Goal: Task Accomplishment & Management: Manage account settings

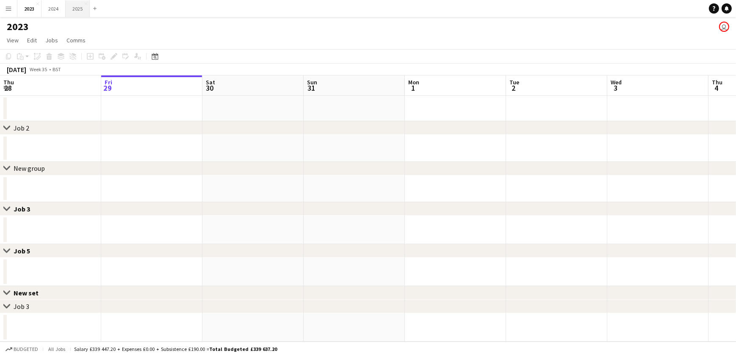
click at [82, 8] on button "2025 Close" at bounding box center [78, 8] width 24 height 17
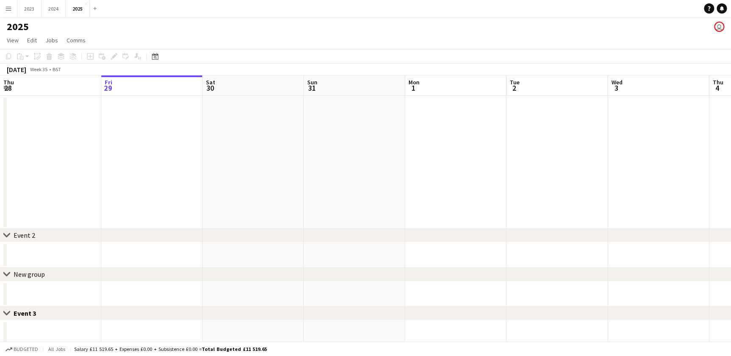
scroll to position [0, 57]
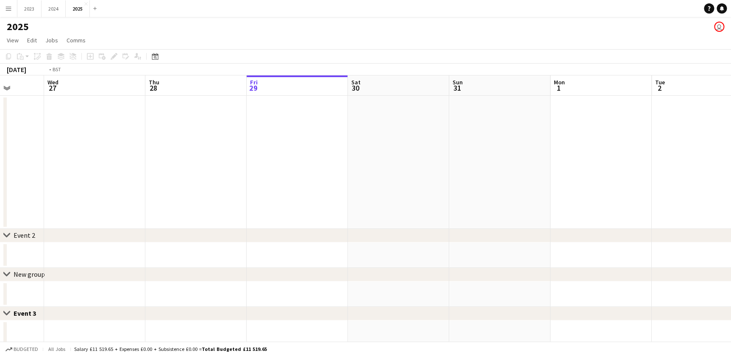
drag, startPoint x: 97, startPoint y: 174, endPoint x: 380, endPoint y: 163, distance: 283.7
click at [552, 155] on app-calendar-viewport "Tue 26 Wed 27 Thu 28 Fri 29 Sat 30 Sun 31 Mon 1 Tue 2 Wed 3 Thu 4 Fri 5 Sat 6 4…" at bounding box center [365, 301] width 731 height 453
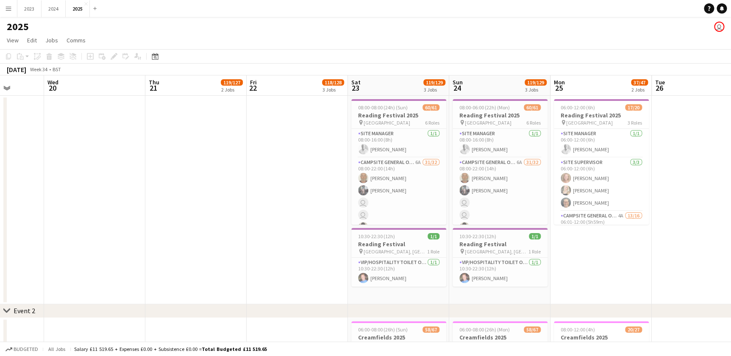
scroll to position [0, 0]
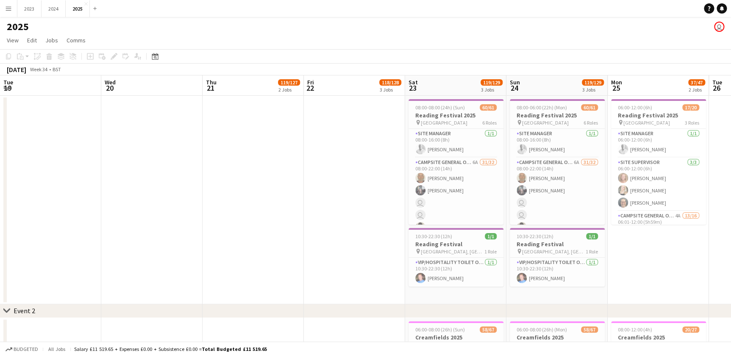
drag, startPoint x: 148, startPoint y: 185, endPoint x: 77, endPoint y: 190, distance: 71.8
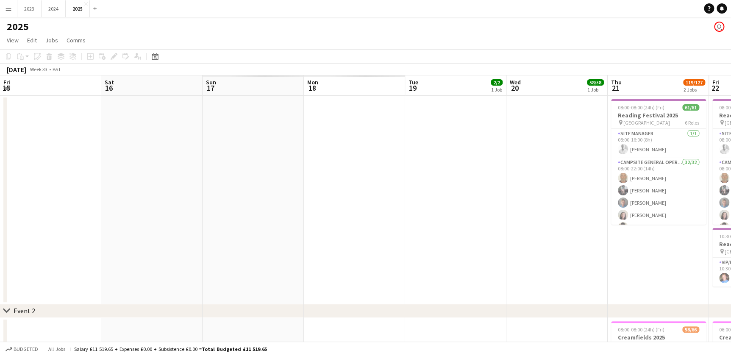
drag, startPoint x: 127, startPoint y: 201, endPoint x: 263, endPoint y: 200, distance: 135.6
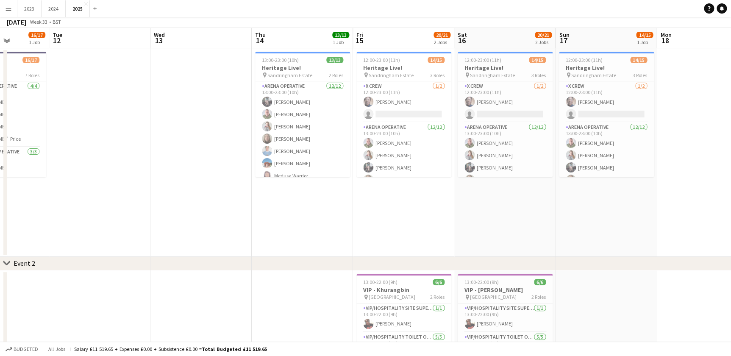
scroll to position [0, 0]
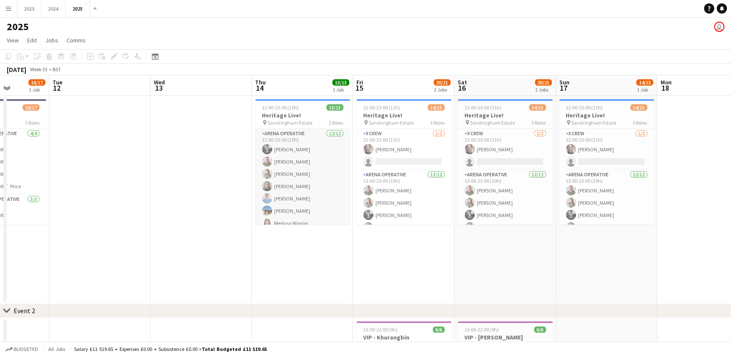
click at [288, 199] on app-card-role "Arena Operative [DATE] 13:00-23:00 (10h) [PERSON_NAME] [PERSON_NAME] [PERSON_NA…" at bounding box center [302, 211] width 95 height 164
click at [287, 184] on app-card-role "Arena Operative [DATE] 13:00-23:00 (10h) [PERSON_NAME] [PERSON_NAME] [PERSON_NA…" at bounding box center [302, 211] width 95 height 164
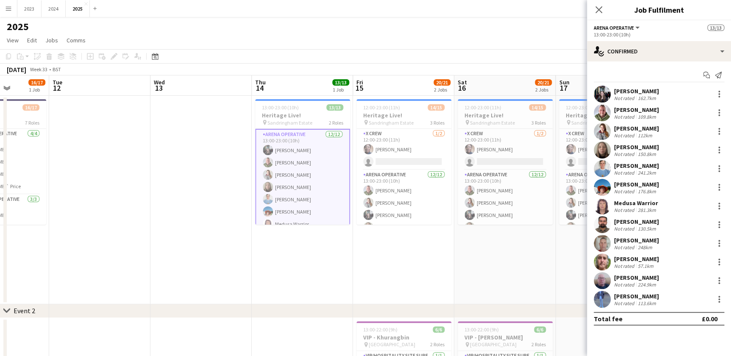
click at [632, 108] on div "[PERSON_NAME]" at bounding box center [636, 110] width 45 height 8
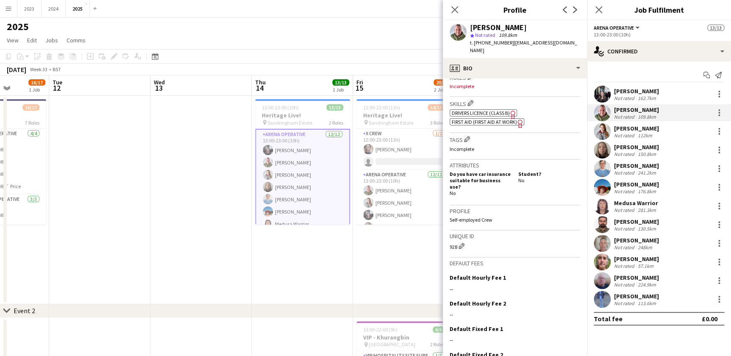
scroll to position [322, 0]
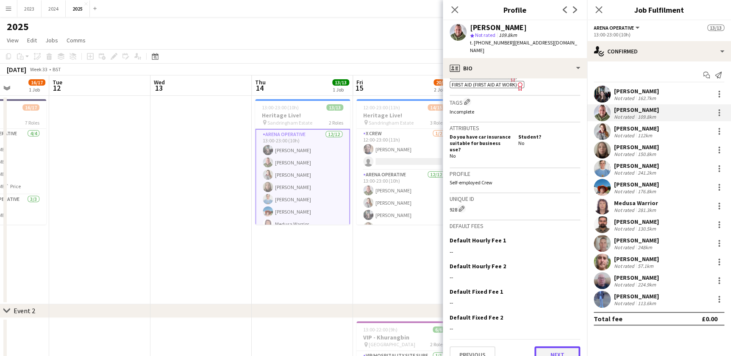
click at [550, 346] on button "Next" at bounding box center [557, 354] width 46 height 17
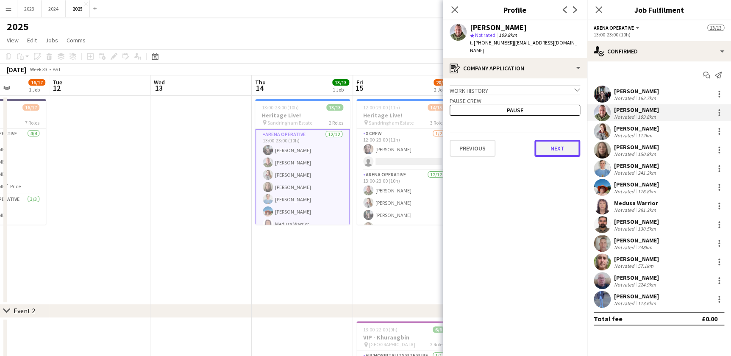
click at [544, 140] on button "Next" at bounding box center [557, 148] width 46 height 17
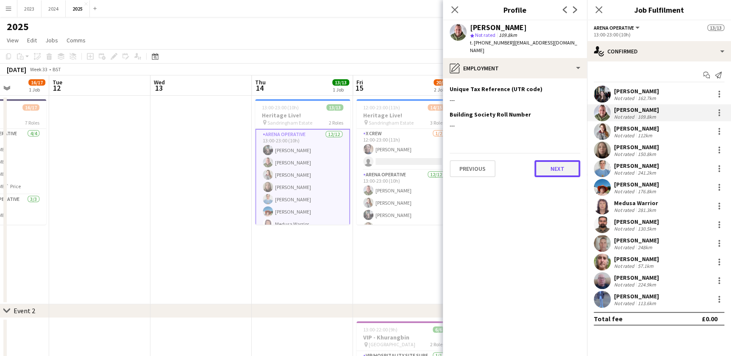
click at [553, 162] on button "Next" at bounding box center [557, 168] width 46 height 17
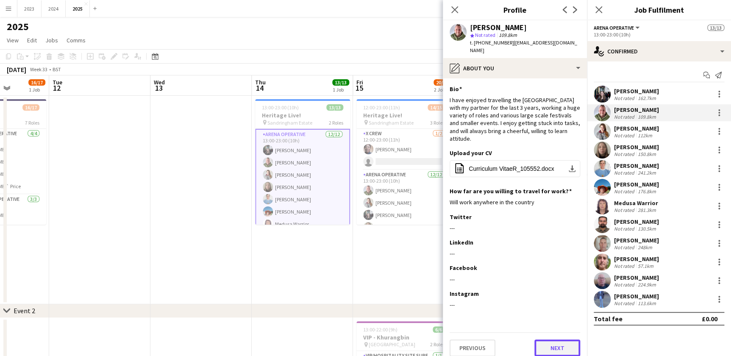
click at [559, 339] on button "Next" at bounding box center [557, 347] width 46 height 17
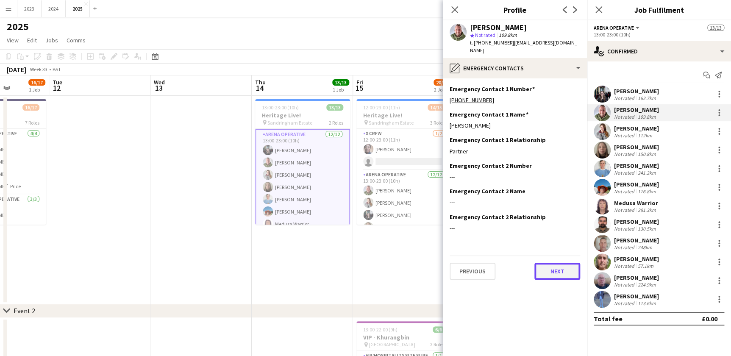
click at [555, 265] on button "Next" at bounding box center [557, 271] width 46 height 17
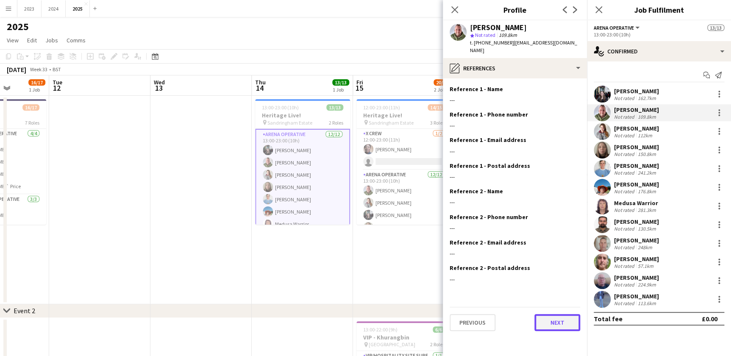
click at [564, 319] on button "Next" at bounding box center [557, 322] width 46 height 17
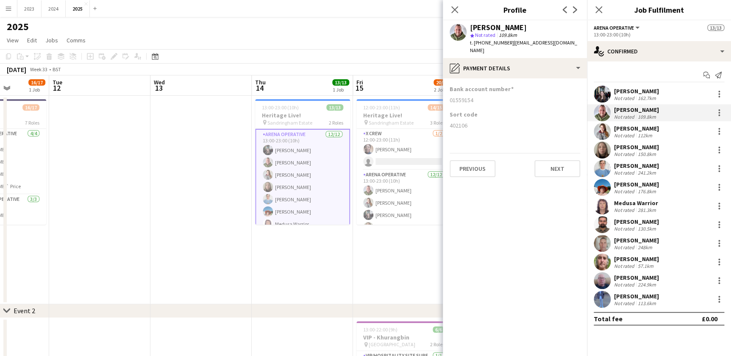
click at [633, 132] on div "Not rated" at bounding box center [625, 135] width 22 height 6
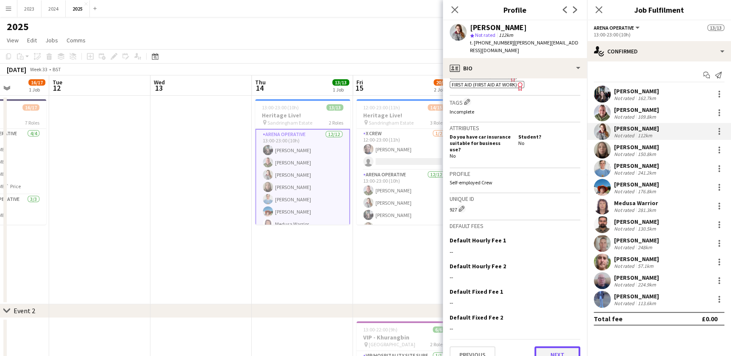
click at [557, 347] on button "Next" at bounding box center [557, 354] width 46 height 17
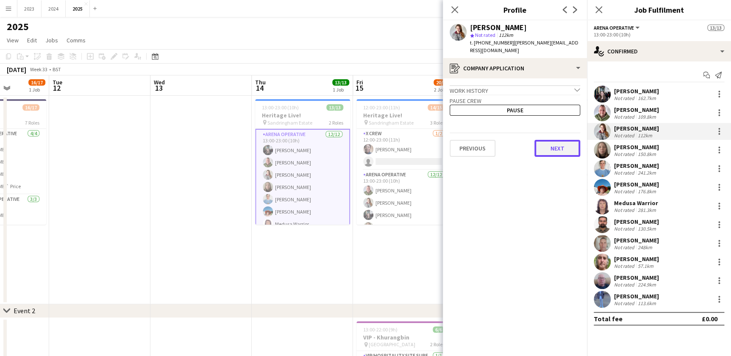
click at [555, 140] on button "Next" at bounding box center [557, 148] width 46 height 17
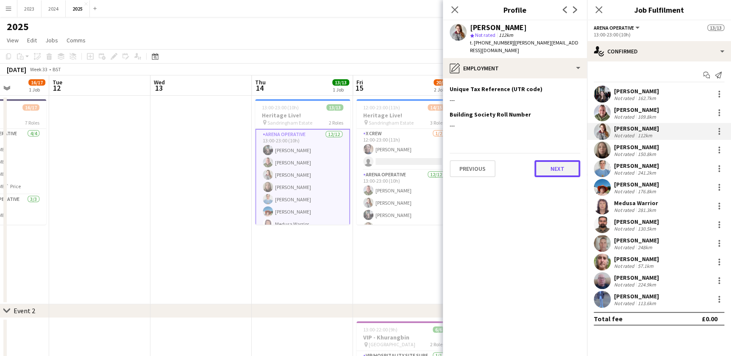
click at [559, 165] on button "Next" at bounding box center [557, 168] width 46 height 17
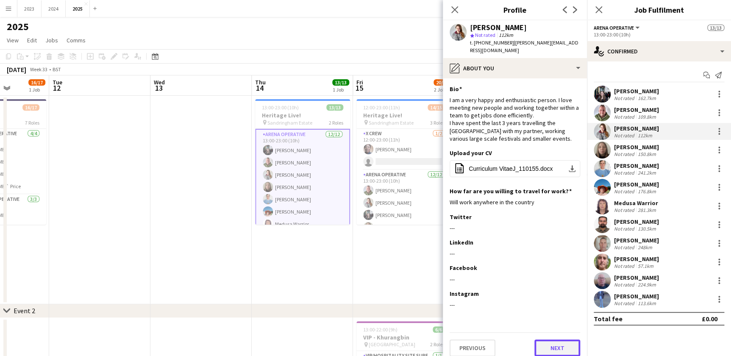
click at [554, 346] on button "Next" at bounding box center [557, 347] width 46 height 17
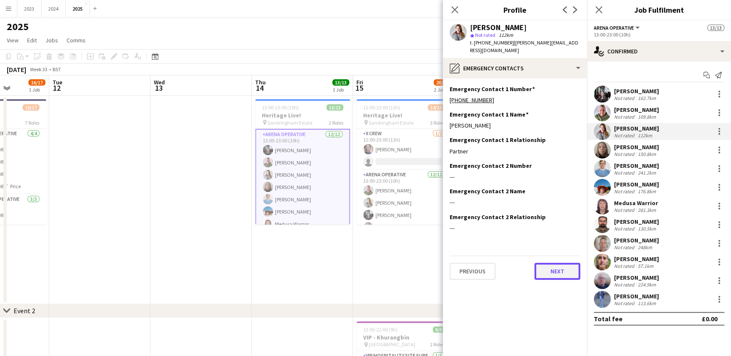
click at [547, 263] on button "Next" at bounding box center [557, 271] width 46 height 17
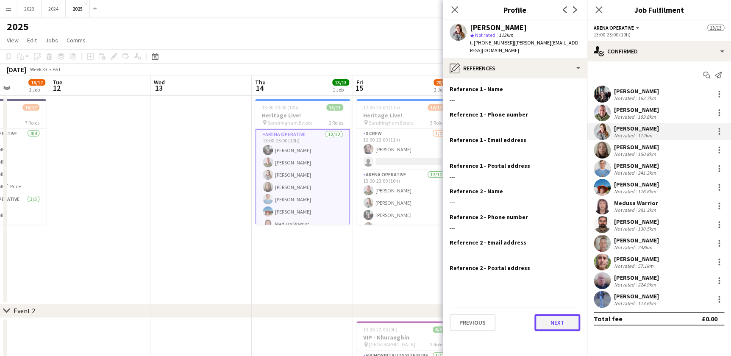
click at [555, 319] on button "Next" at bounding box center [557, 322] width 46 height 17
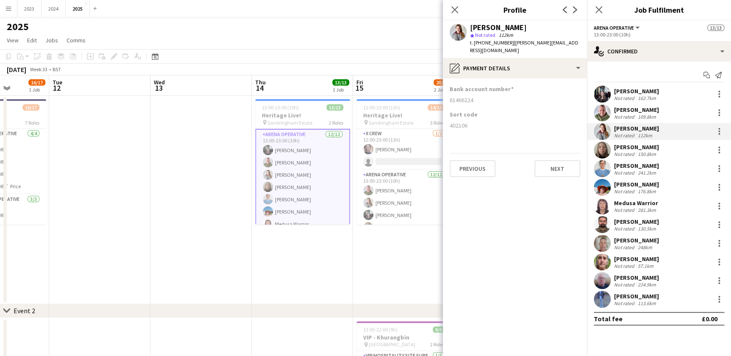
drag, startPoint x: 627, startPoint y: 112, endPoint x: 602, endPoint y: 101, distance: 27.9
click at [627, 112] on div "[PERSON_NAME]" at bounding box center [636, 110] width 45 height 8
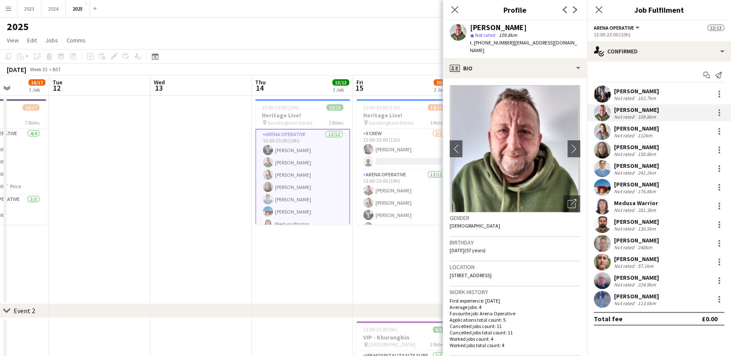
drag, startPoint x: 509, startPoint y: 42, endPoint x: 563, endPoint y: 42, distance: 53.8
click at [563, 42] on span "| [EMAIL_ADDRESS][DOMAIN_NAME]" at bounding box center [523, 46] width 107 height 14
drag, startPoint x: 554, startPoint y: 45, endPoint x: 547, endPoint y: 42, distance: 7.0
click at [548, 42] on span "| [EMAIL_ADDRESS][DOMAIN_NAME]" at bounding box center [523, 46] width 107 height 14
drag, startPoint x: 509, startPoint y: 42, endPoint x: 575, endPoint y: 42, distance: 66.1
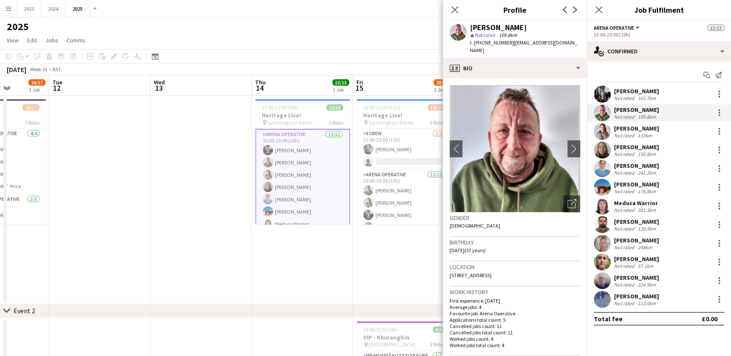
click at [575, 42] on div "[PERSON_NAME] star Not rated 109.8km t. [PHONE_NUMBER] | [EMAIL_ADDRESS][DOMAIN…" at bounding box center [515, 39] width 144 height 38
drag, startPoint x: 575, startPoint y: 42, endPoint x: 559, endPoint y: 42, distance: 15.7
